Goal: Task Accomplishment & Management: Use online tool/utility

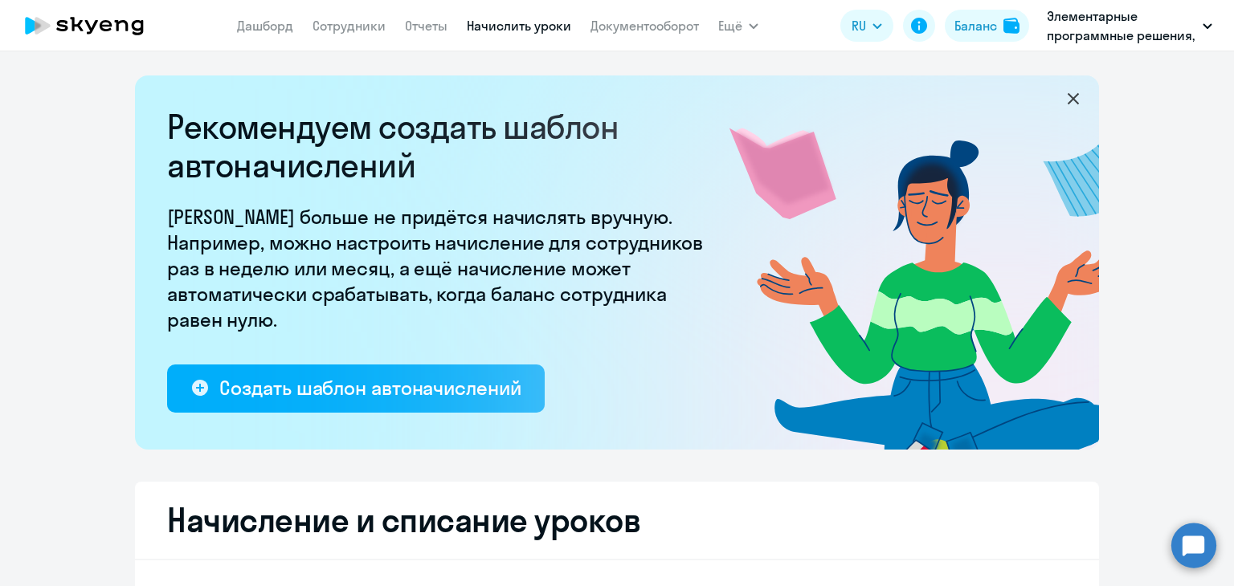
select select "10"
click at [622, 28] on link "Документооборот" at bounding box center [644, 26] width 108 height 16
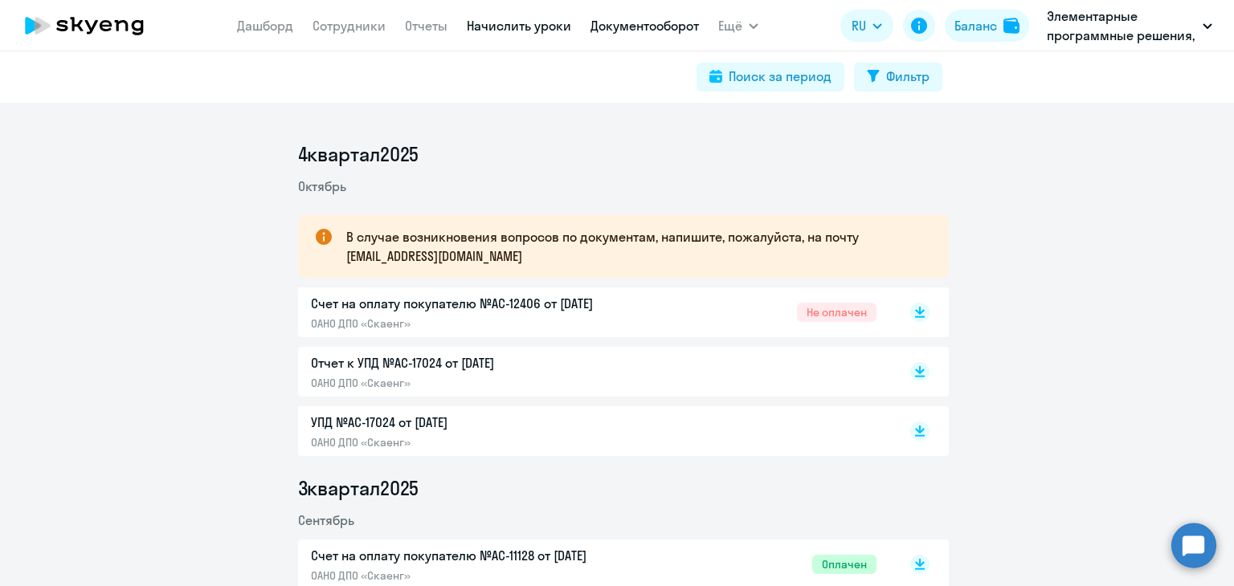
click at [519, 28] on link "Начислить уроки" at bounding box center [519, 26] width 104 height 16
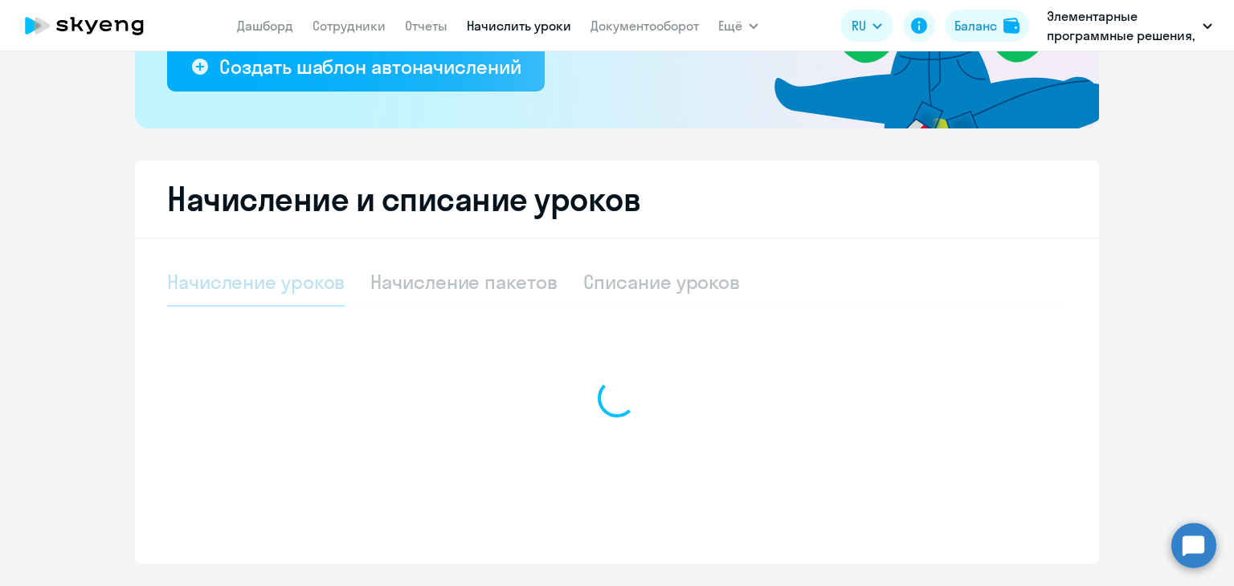
scroll to position [363, 0]
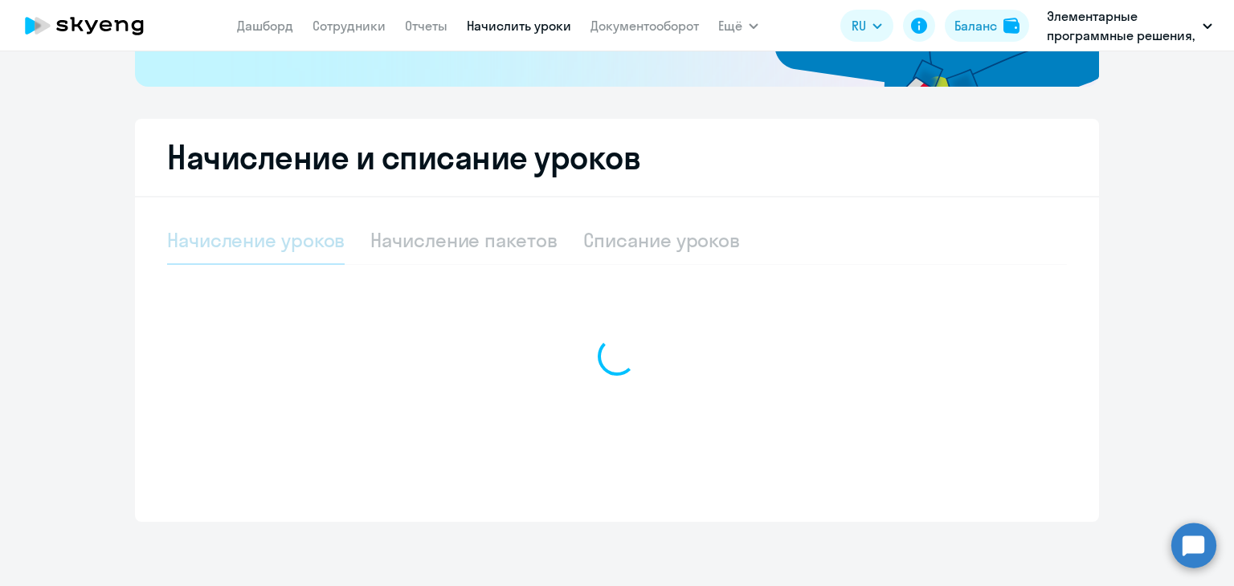
select select "10"
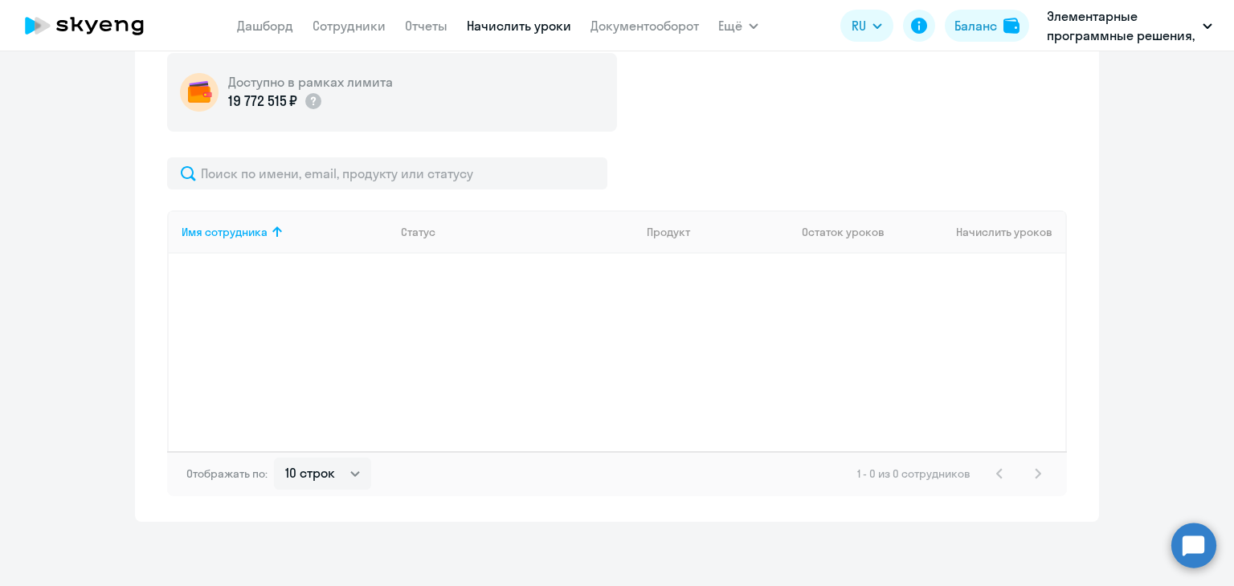
scroll to position [353, 0]
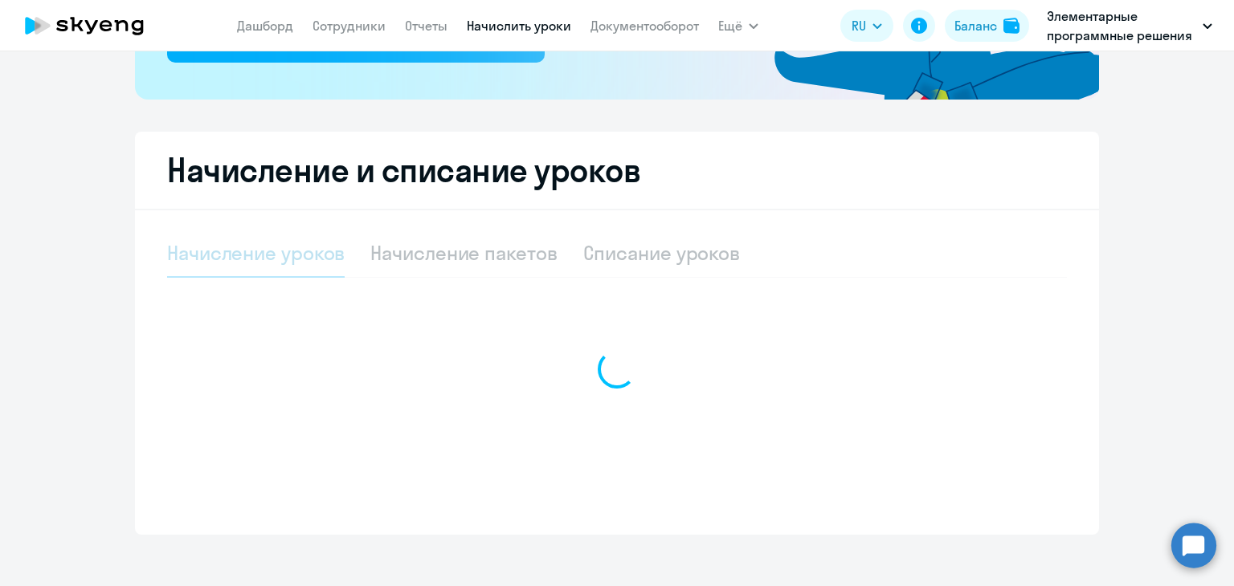
scroll to position [363, 0]
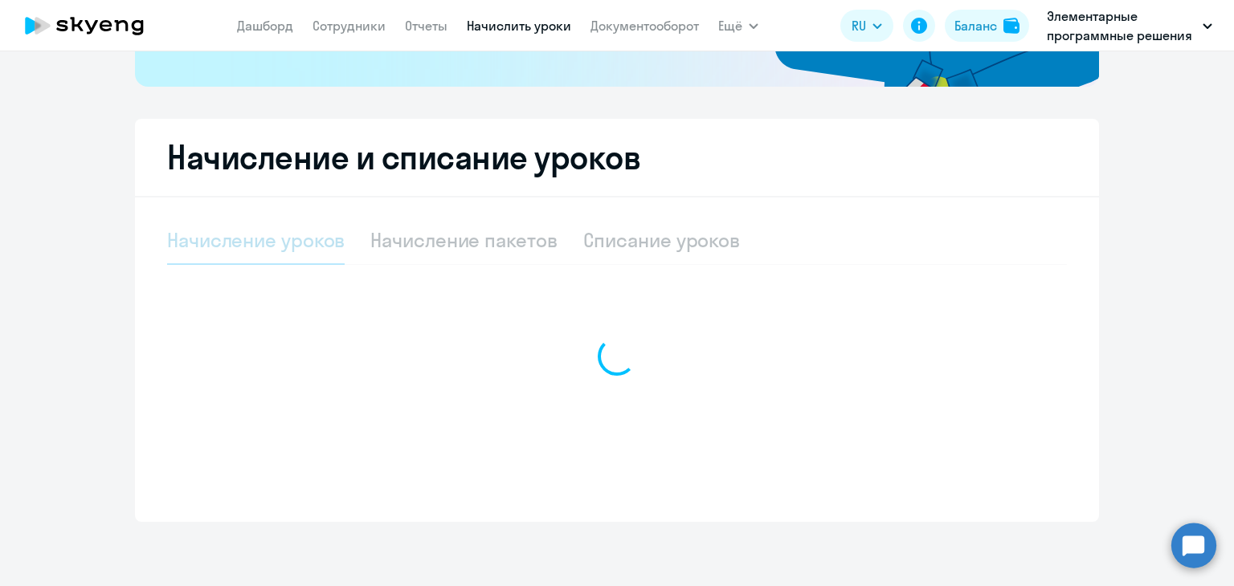
select select "10"
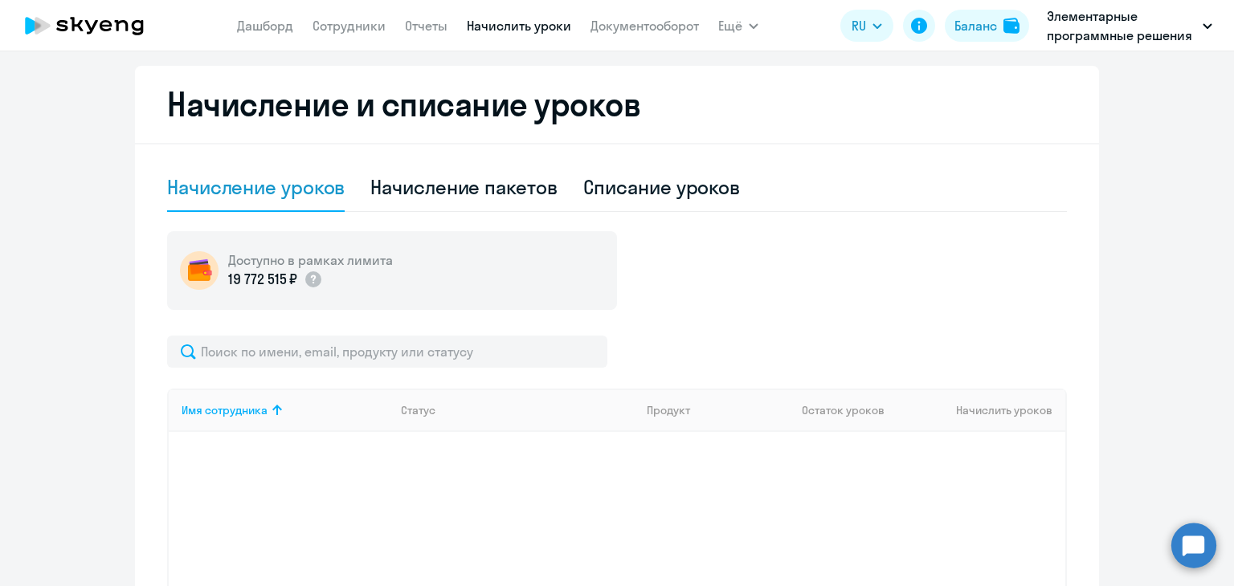
scroll to position [193, 0]
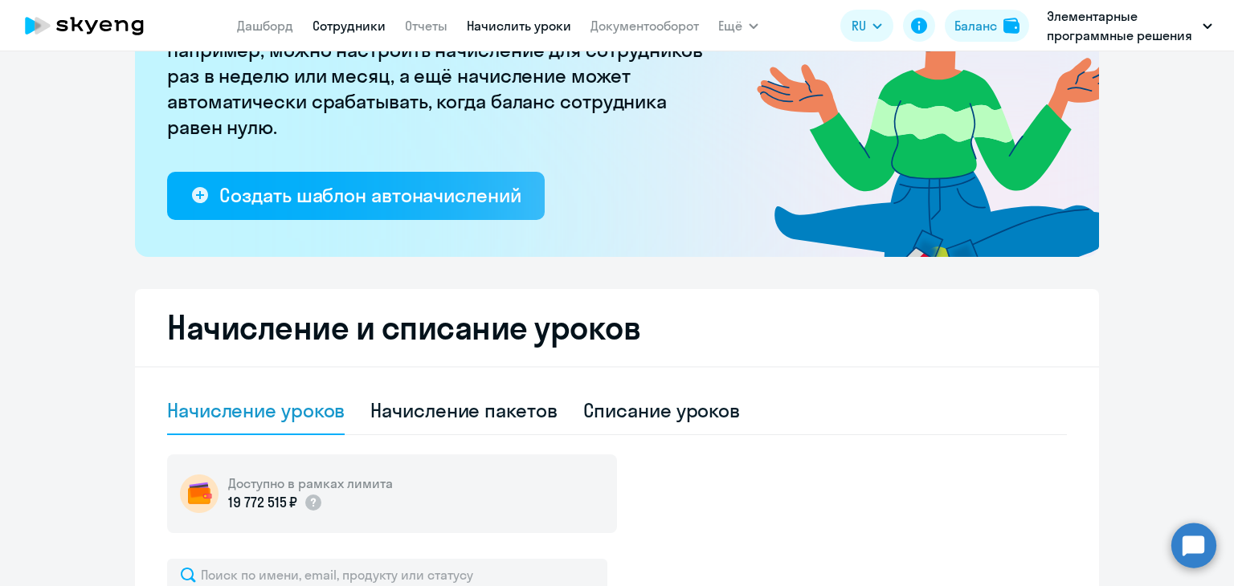
click at [333, 29] on link "Сотрудники" at bounding box center [348, 26] width 73 height 16
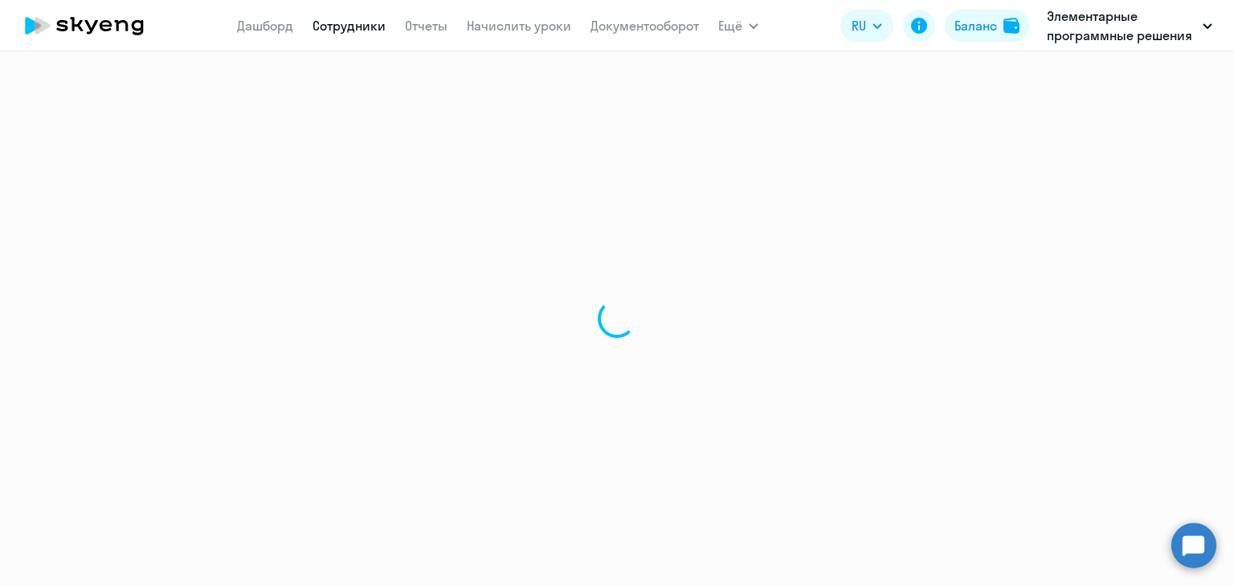
select select "30"
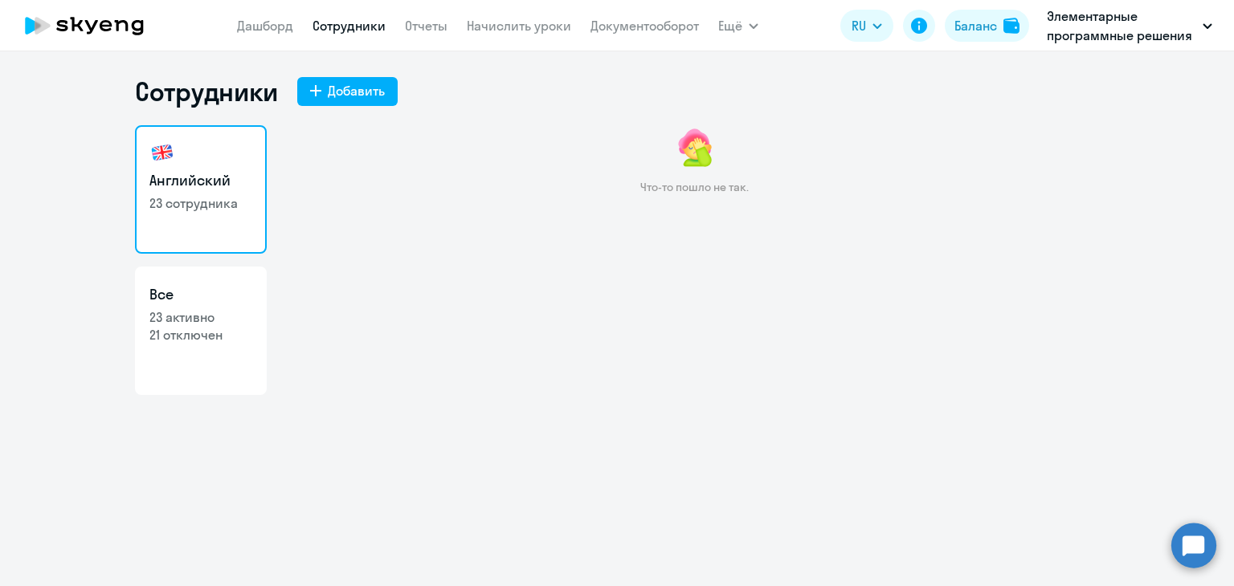
click at [84, 33] on icon at bounding box center [84, 26] width 141 height 40
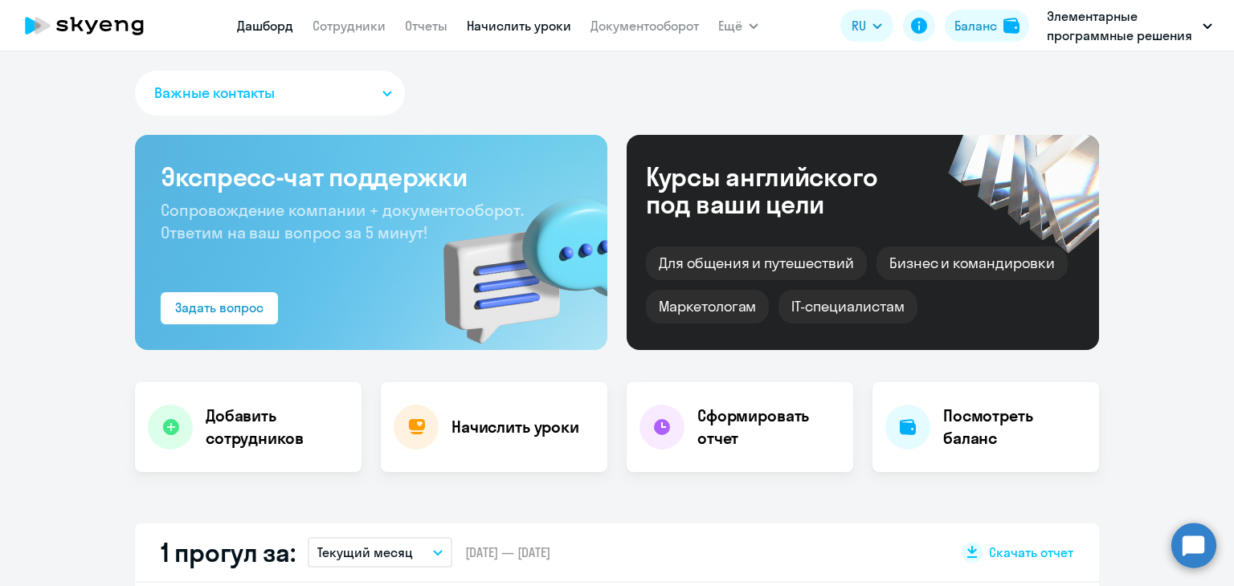
click at [512, 27] on link "Начислить уроки" at bounding box center [519, 26] width 104 height 16
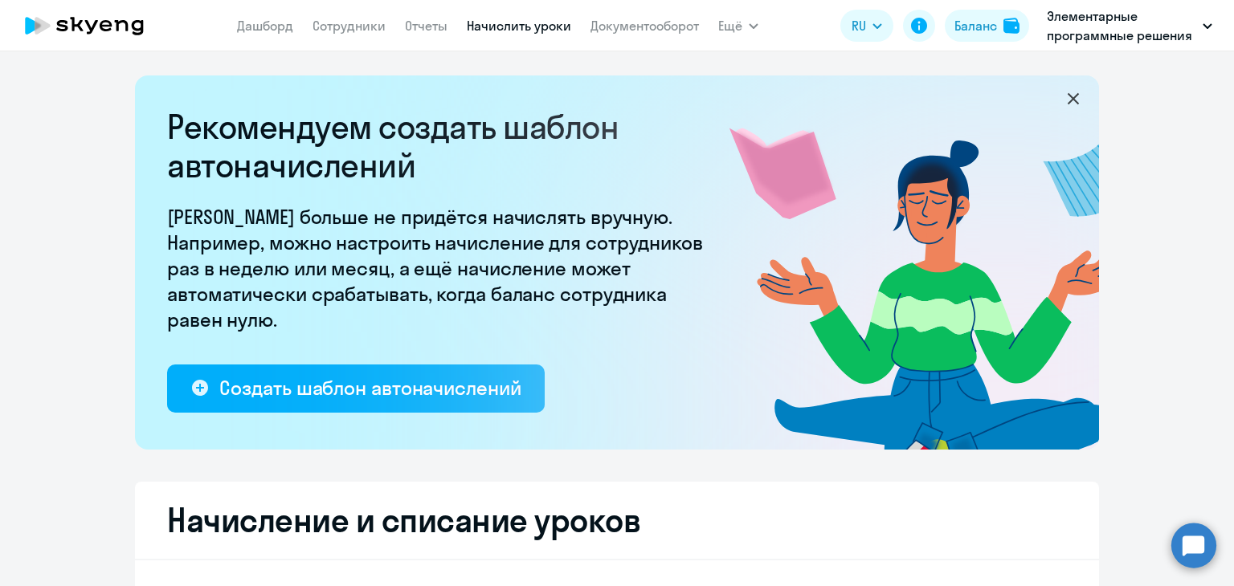
scroll to position [363, 0]
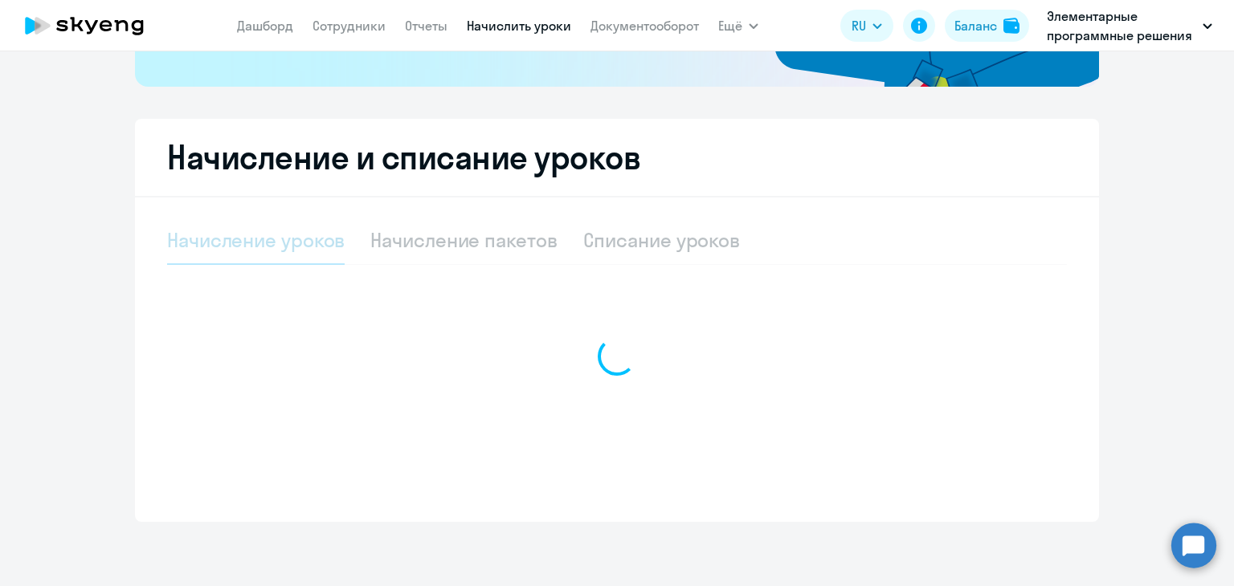
select select "10"
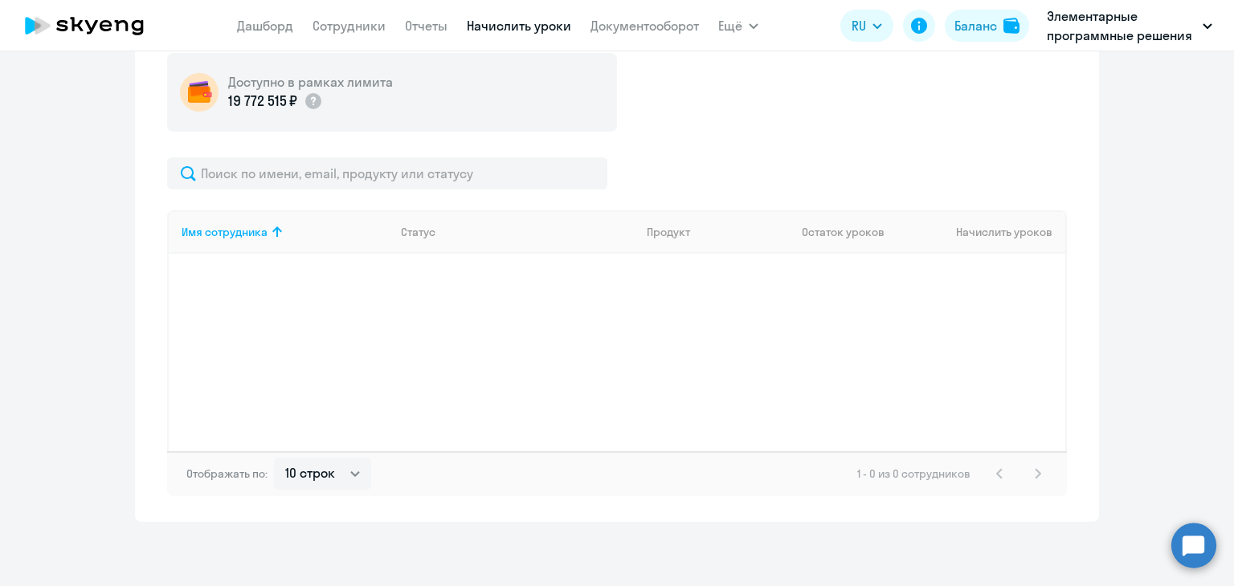
scroll to position [193, 0]
